Goal: Transaction & Acquisition: Purchase product/service

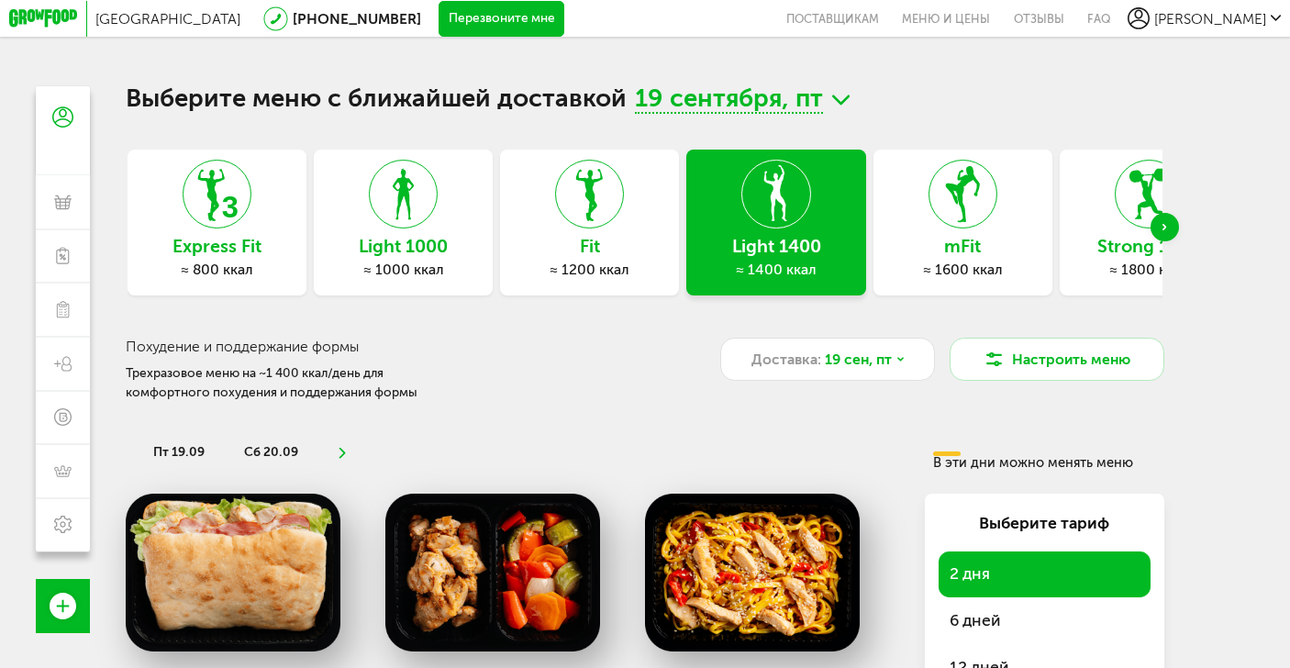
click at [1004, 233] on div "mFit ≈ 1600 ккал" at bounding box center [963, 223] width 179 height 146
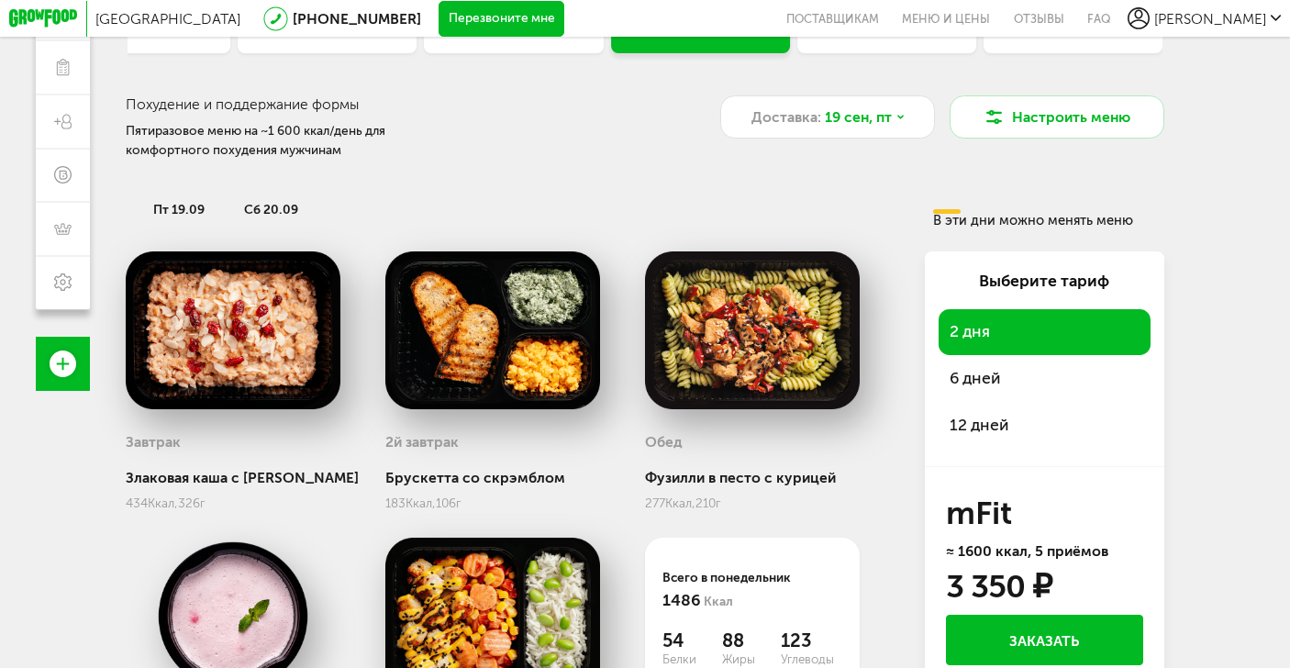
scroll to position [241, 0]
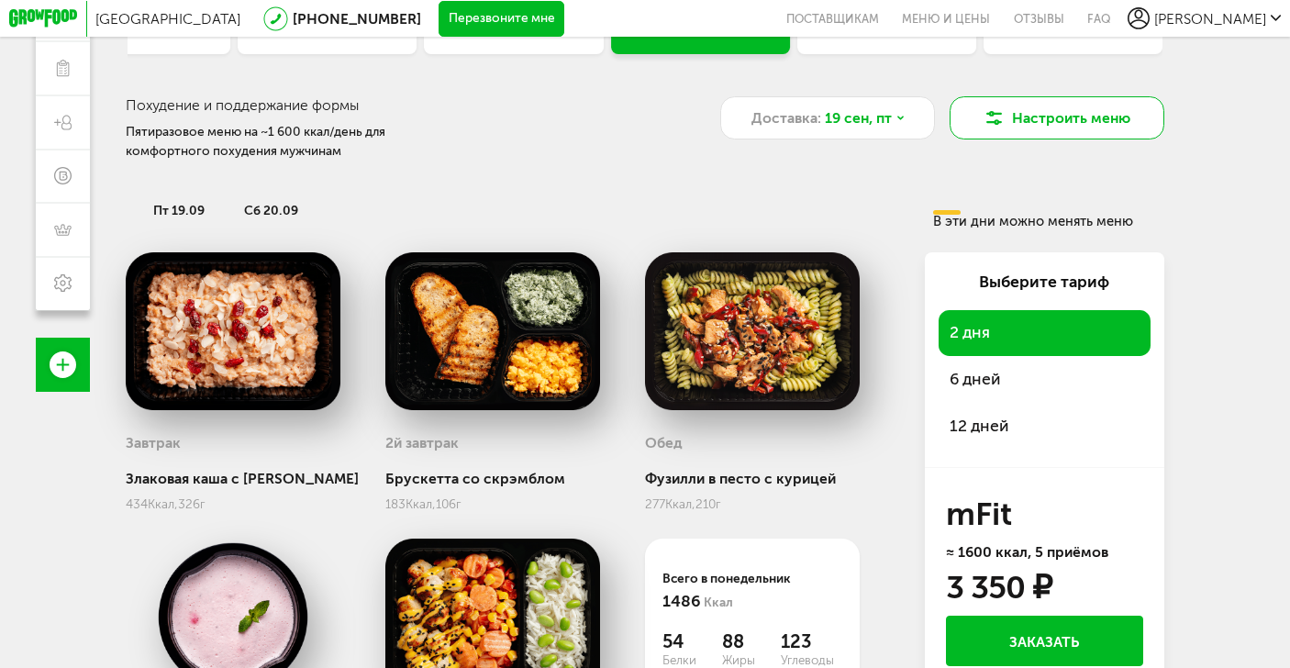
click at [1014, 129] on button "Настроить меню" at bounding box center [1057, 117] width 215 height 43
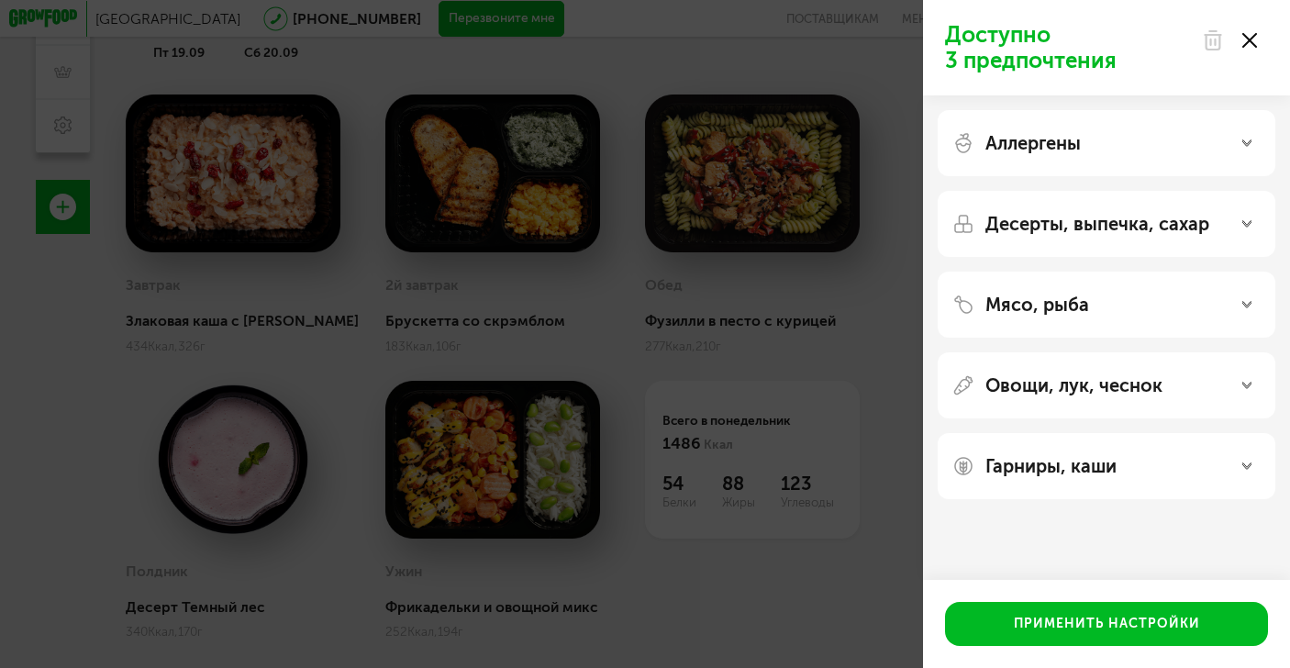
scroll to position [158, 0]
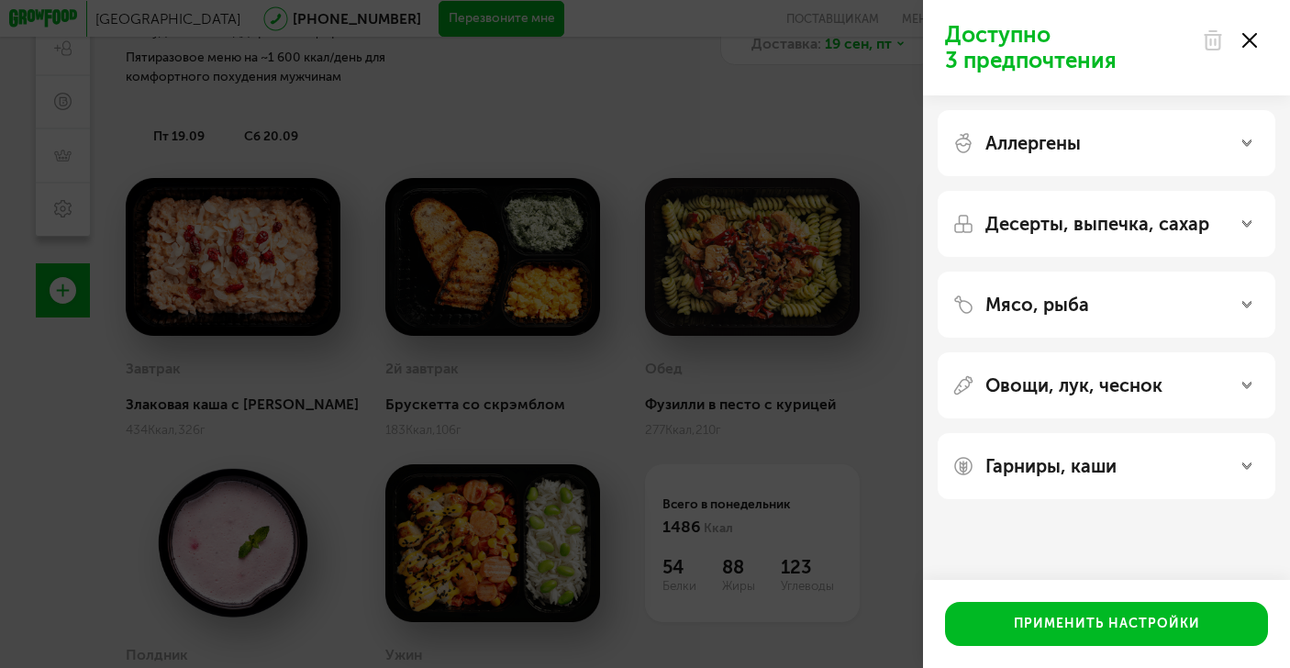
click at [1083, 475] on p "Гарниры, каши" at bounding box center [1050, 466] width 131 height 22
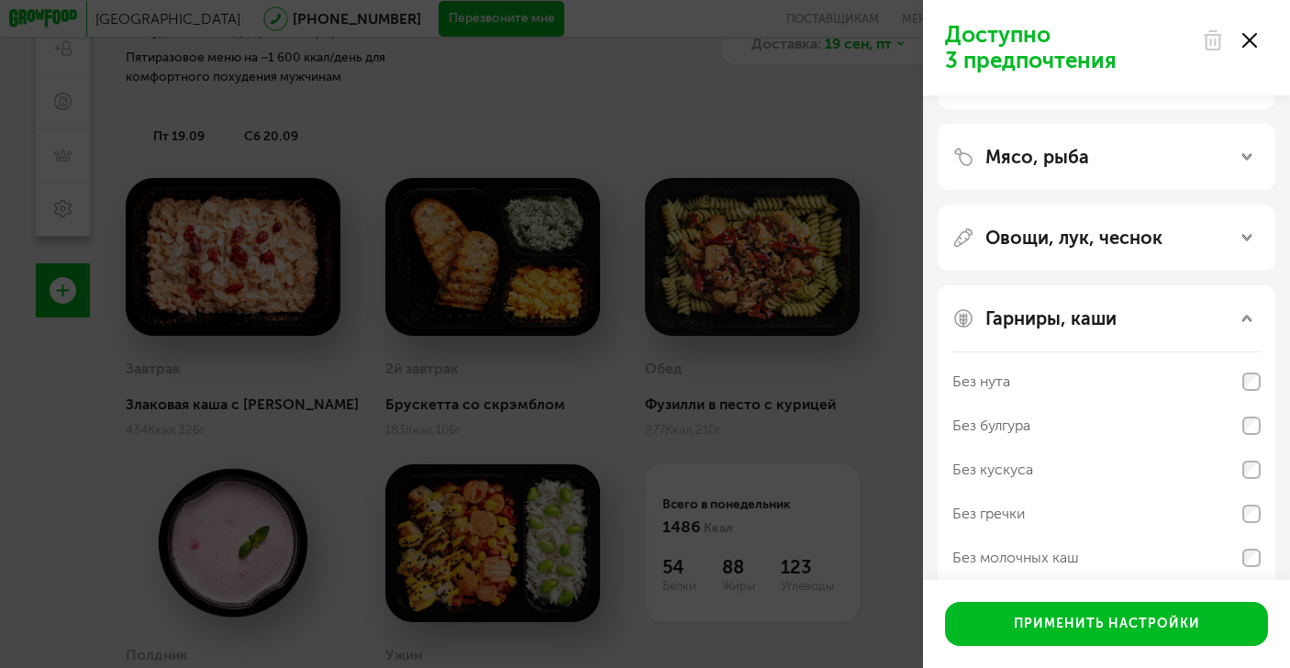
scroll to position [173, 0]
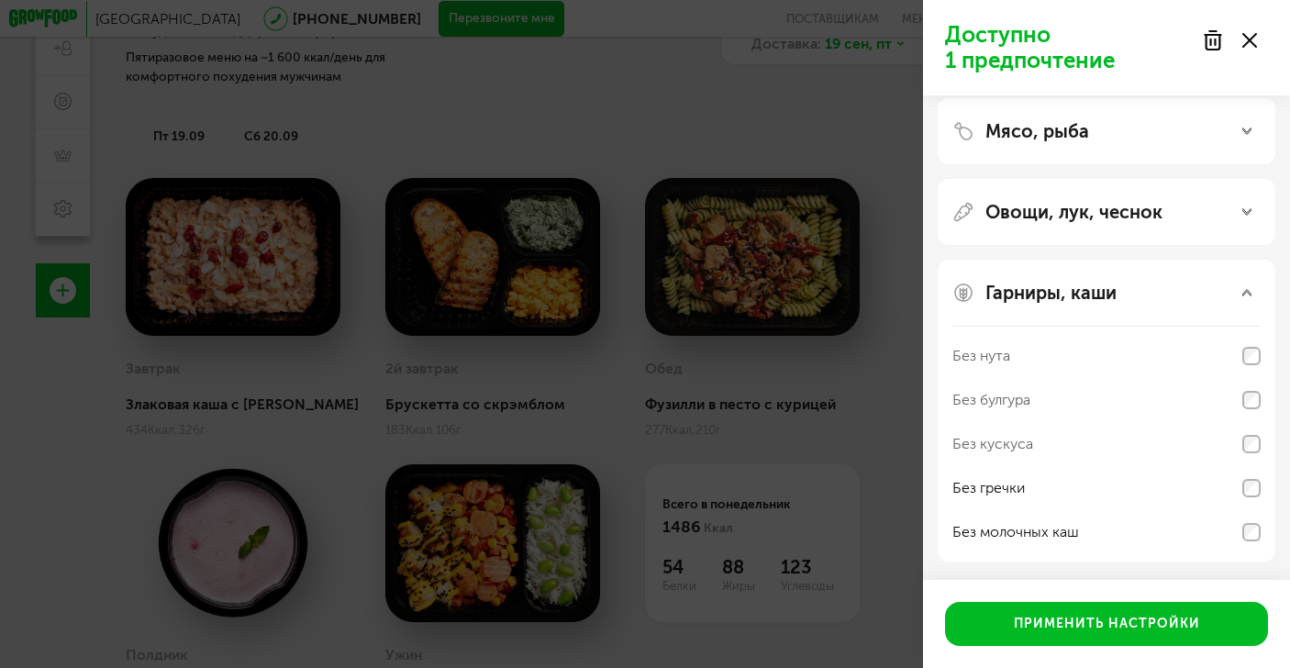
click at [1250, 295] on use at bounding box center [1246, 293] width 9 height 6
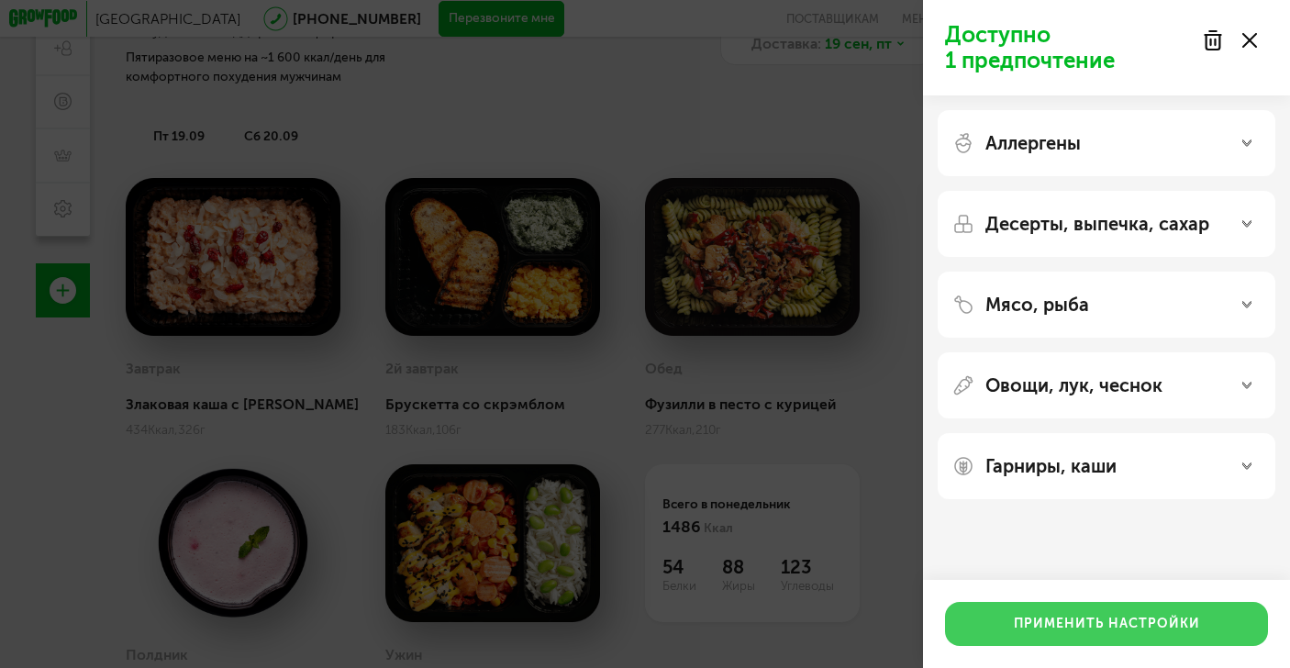
click at [1091, 618] on button "Применить настройки" at bounding box center [1106, 624] width 323 height 44
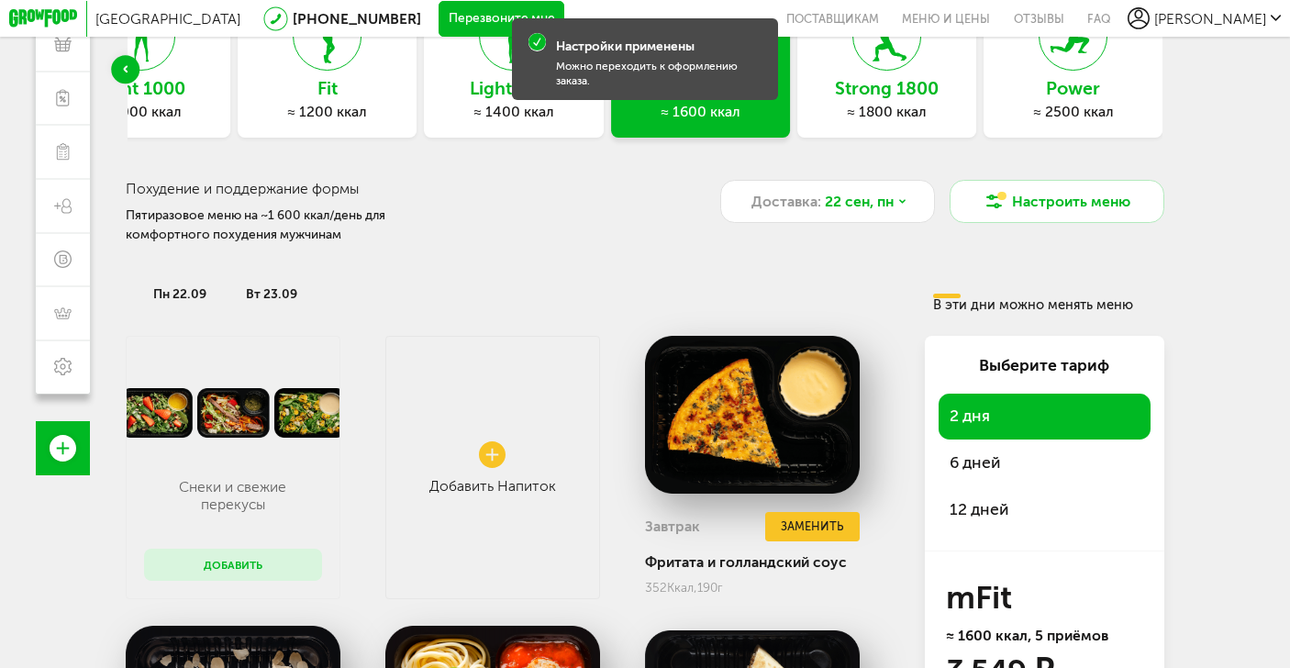
click at [980, 458] on span "6 дней" at bounding box center [1045, 463] width 190 height 25
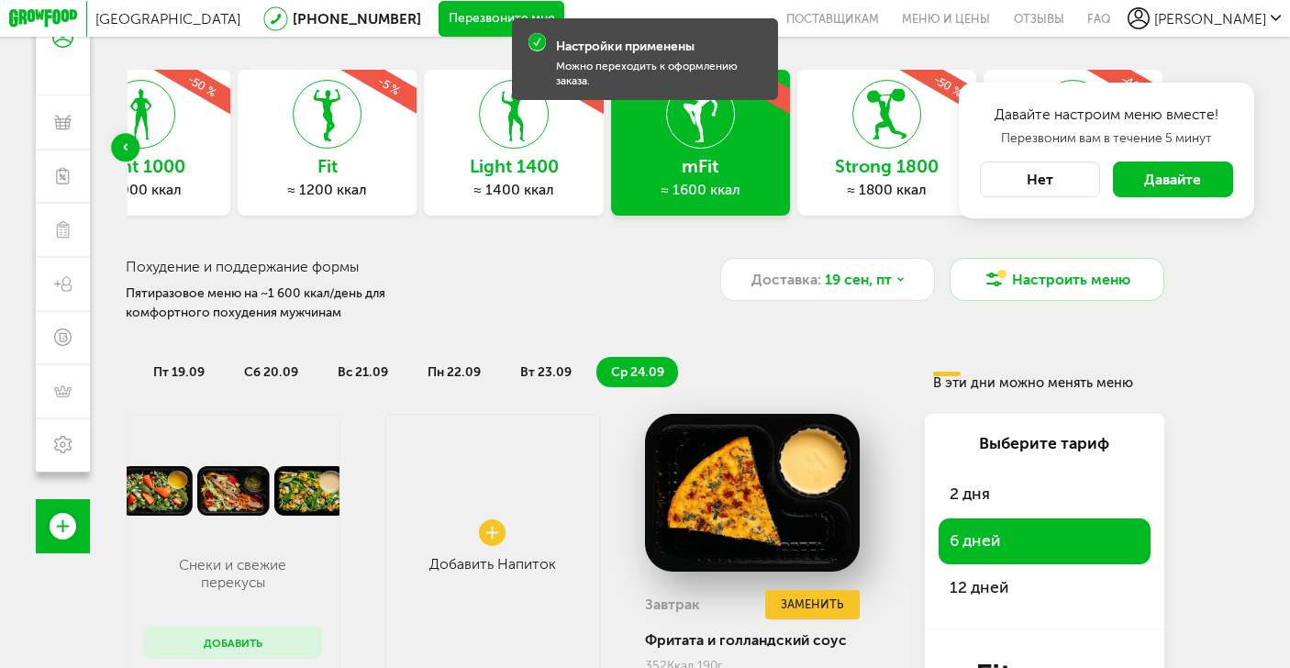
scroll to position [48, 0]
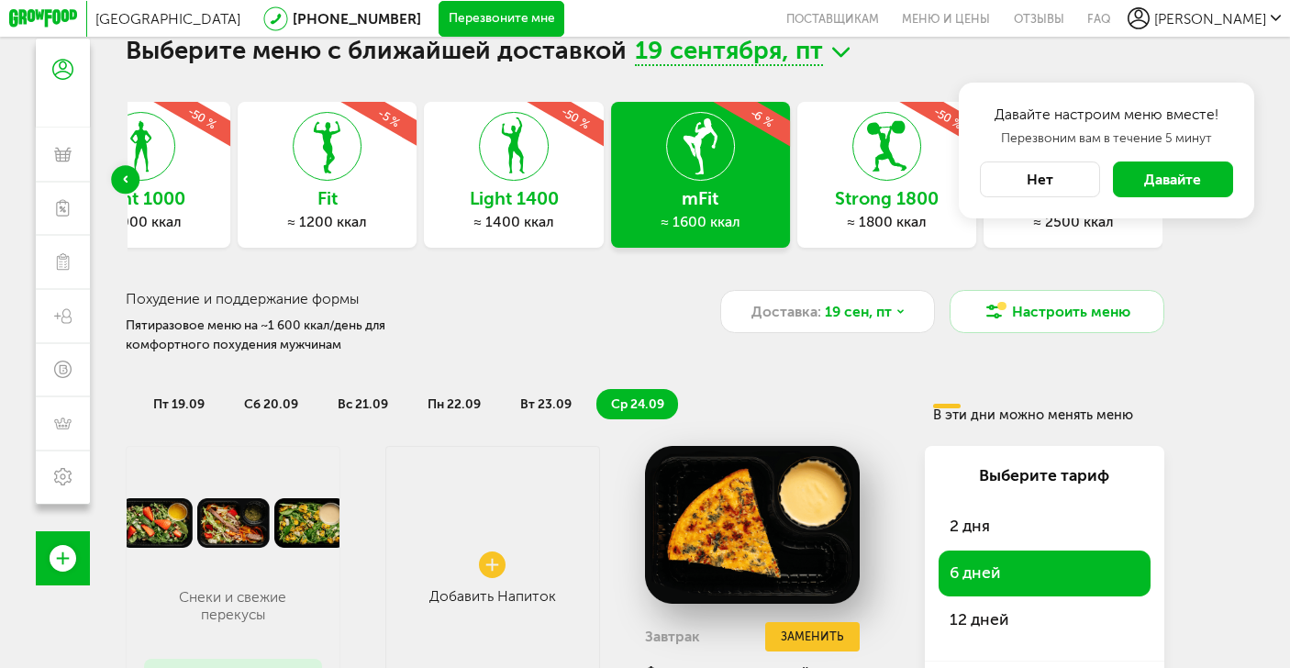
click at [1062, 175] on button "Нет" at bounding box center [1040, 179] width 120 height 36
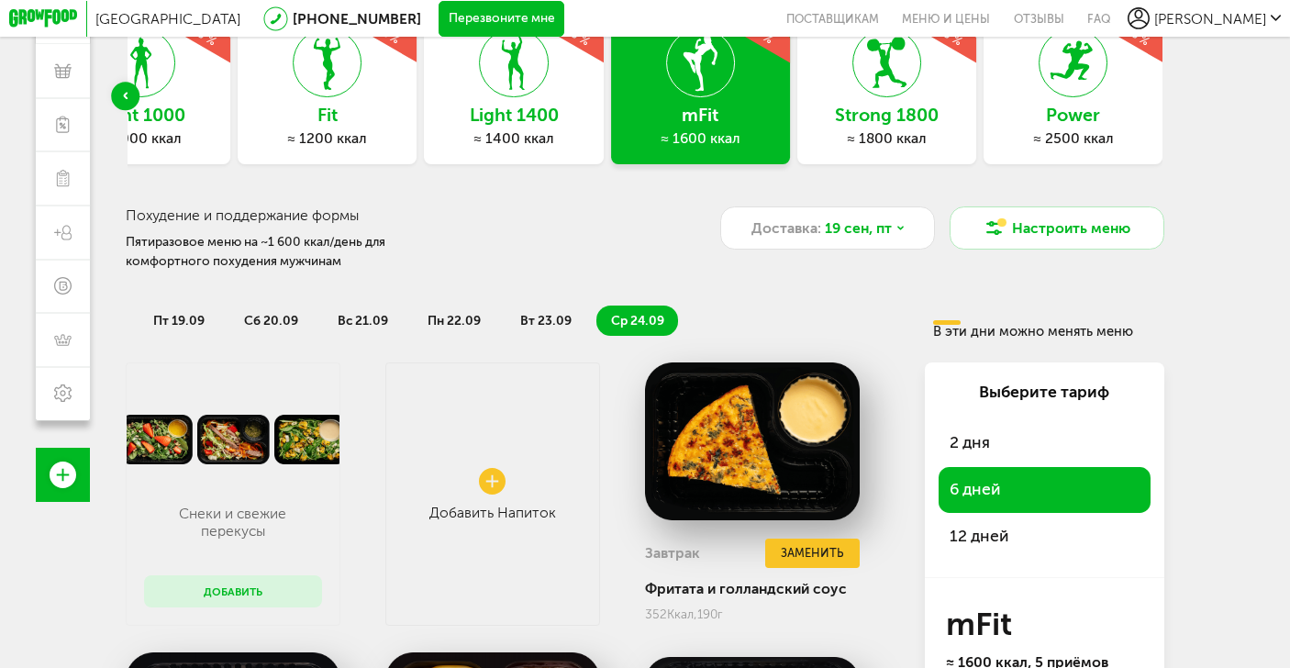
scroll to position [148, 0]
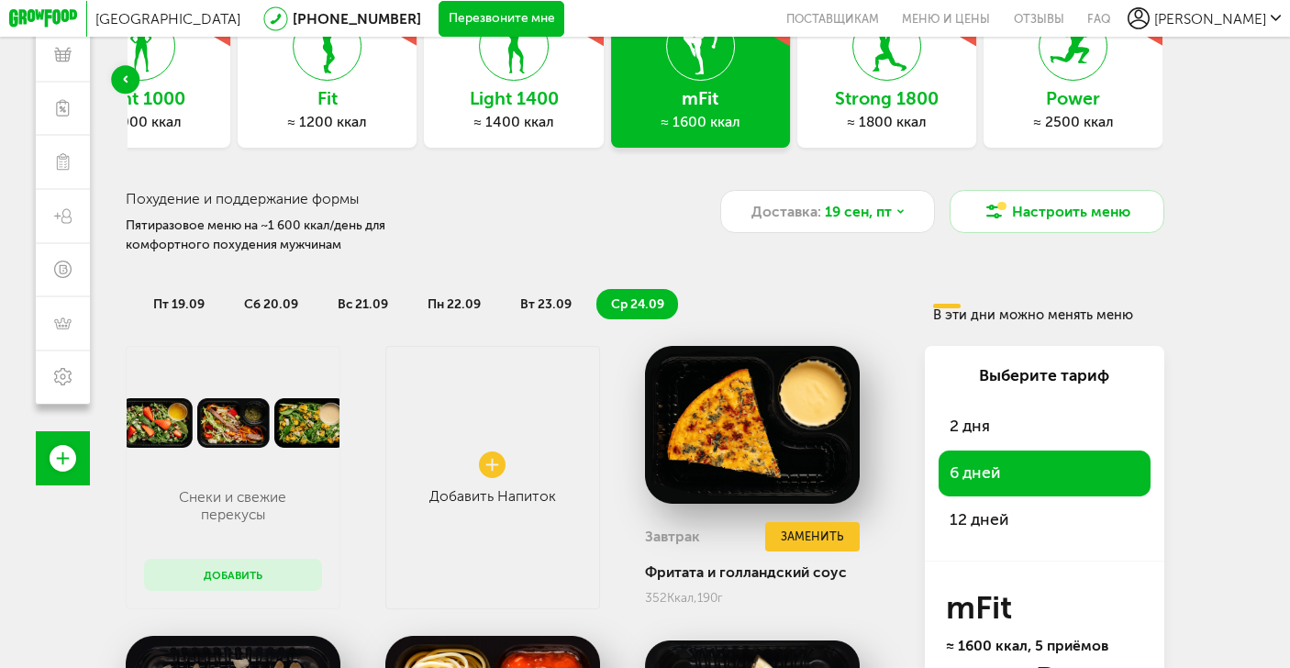
click at [174, 300] on span "пт 19.09" at bounding box center [178, 304] width 51 height 16
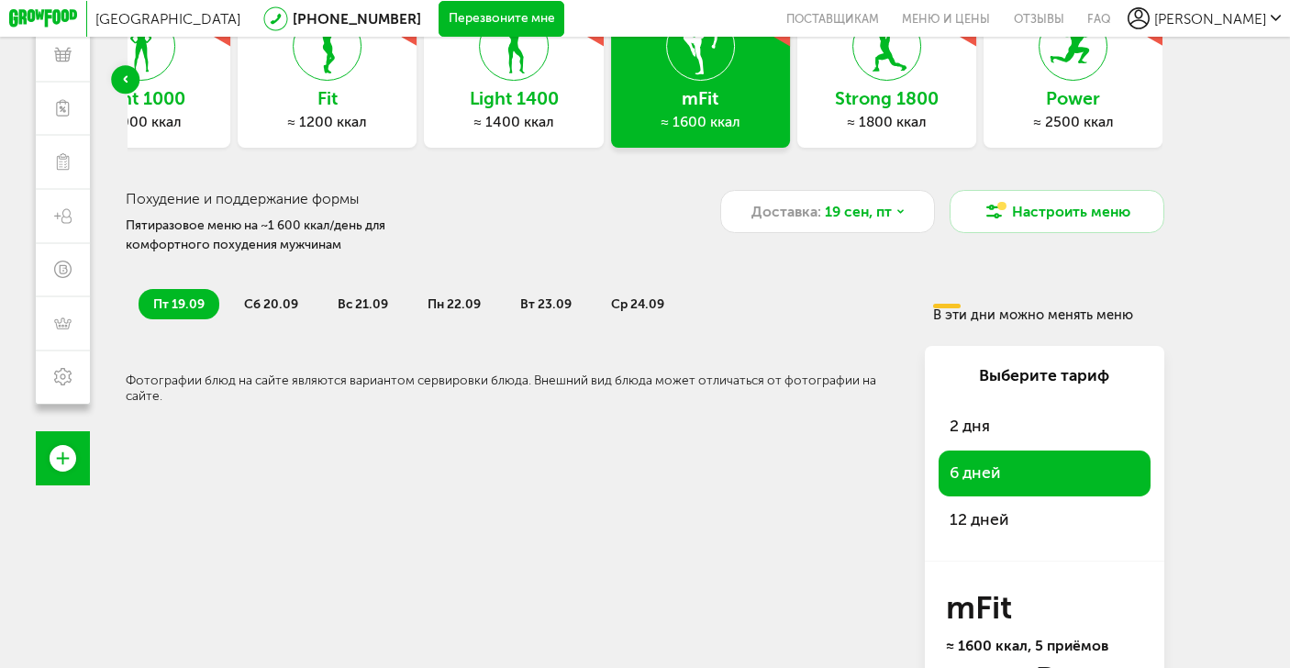
click at [260, 313] on li "сб 20.09" at bounding box center [270, 304] width 83 height 30
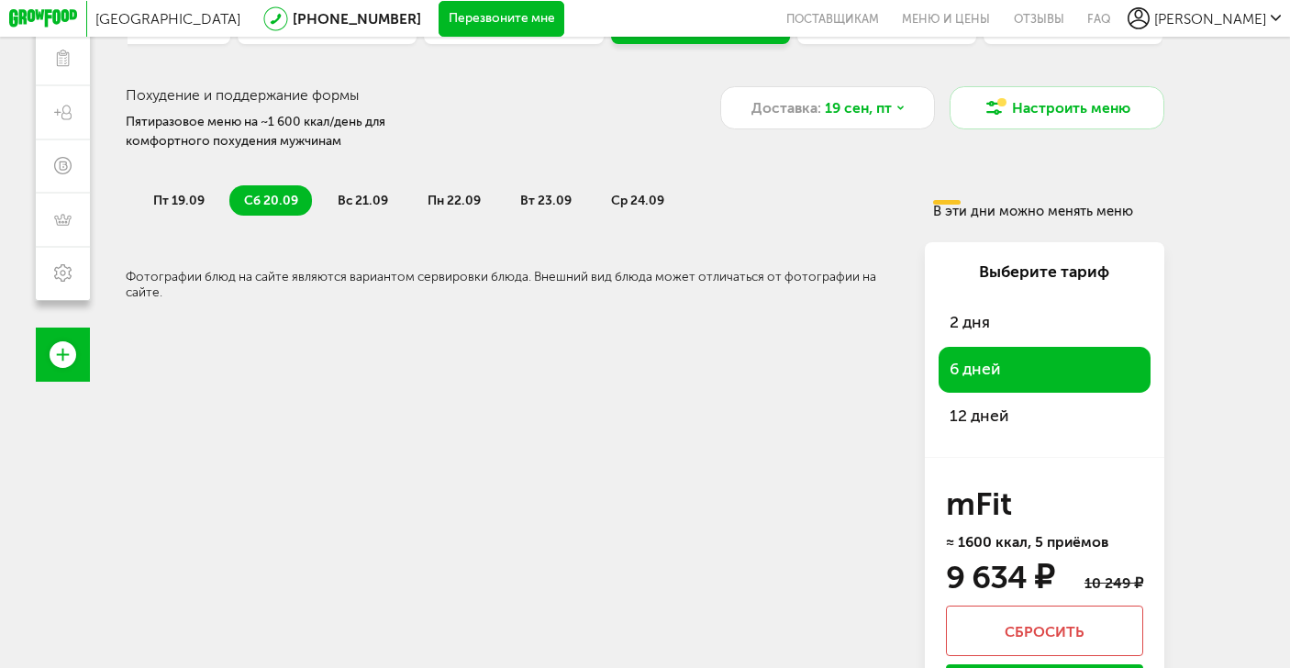
scroll to position [251, 0]
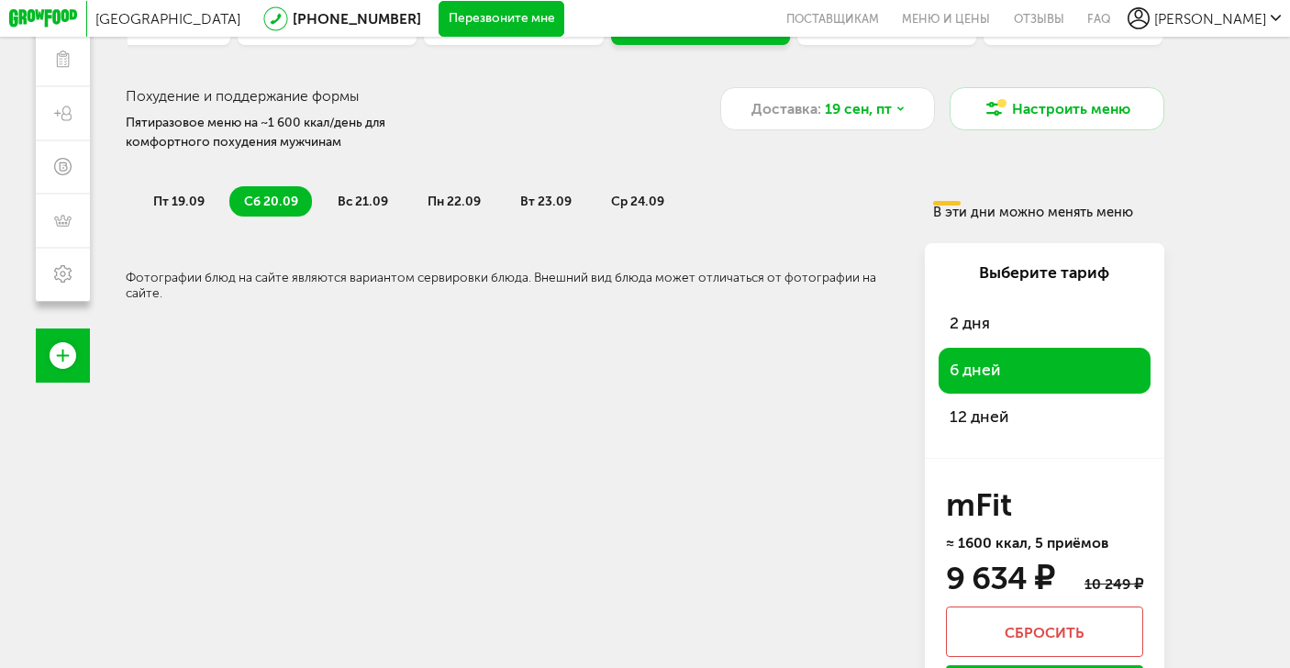
click at [628, 204] on span "ср 24.09" at bounding box center [637, 202] width 53 height 16
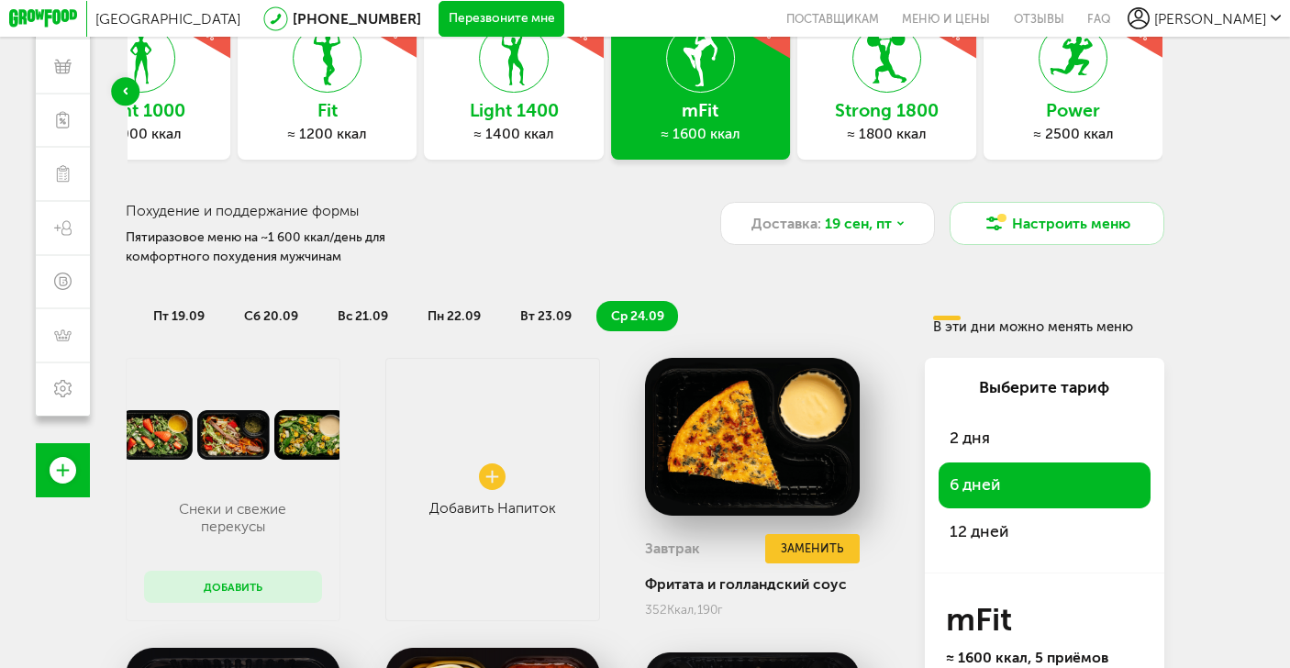
scroll to position [0, 0]
